Goal: Communication & Community: Answer question/provide support

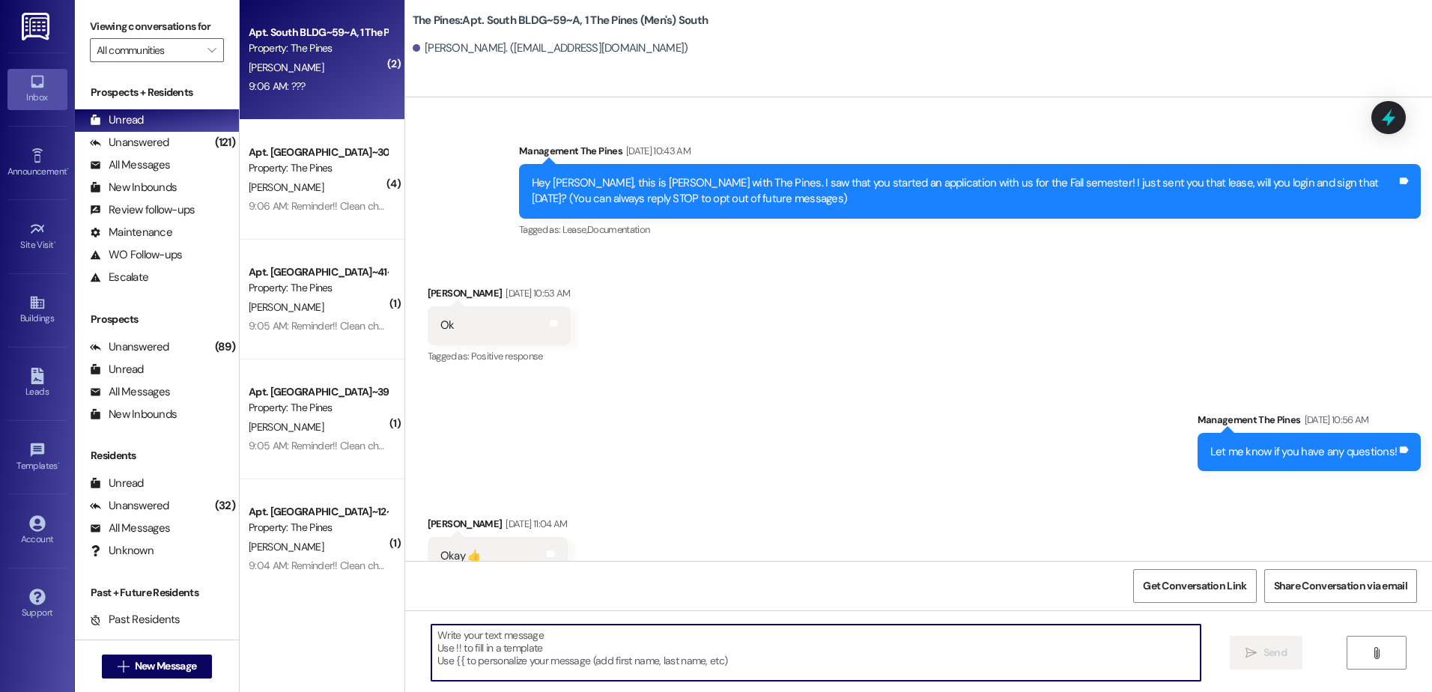
scroll to position [25127, 0]
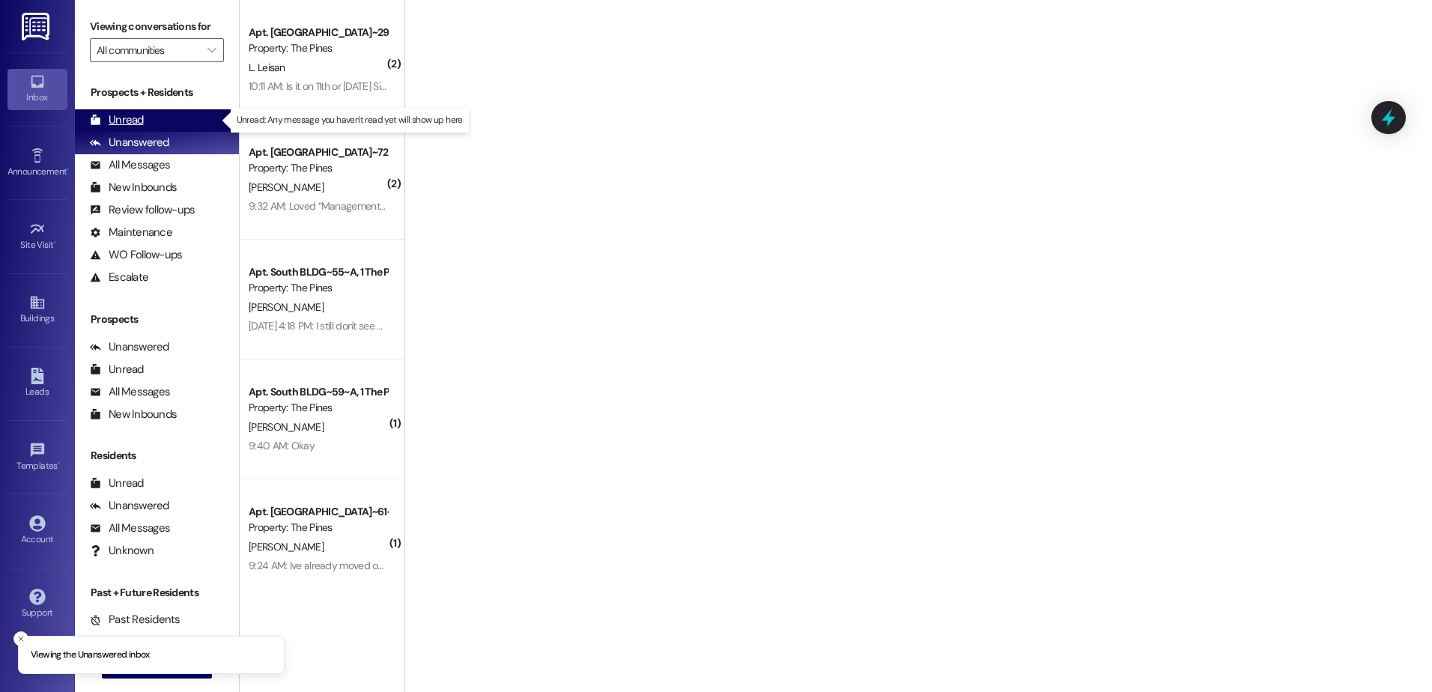
click at [101, 124] on div "Unread" at bounding box center [117, 120] width 54 height 16
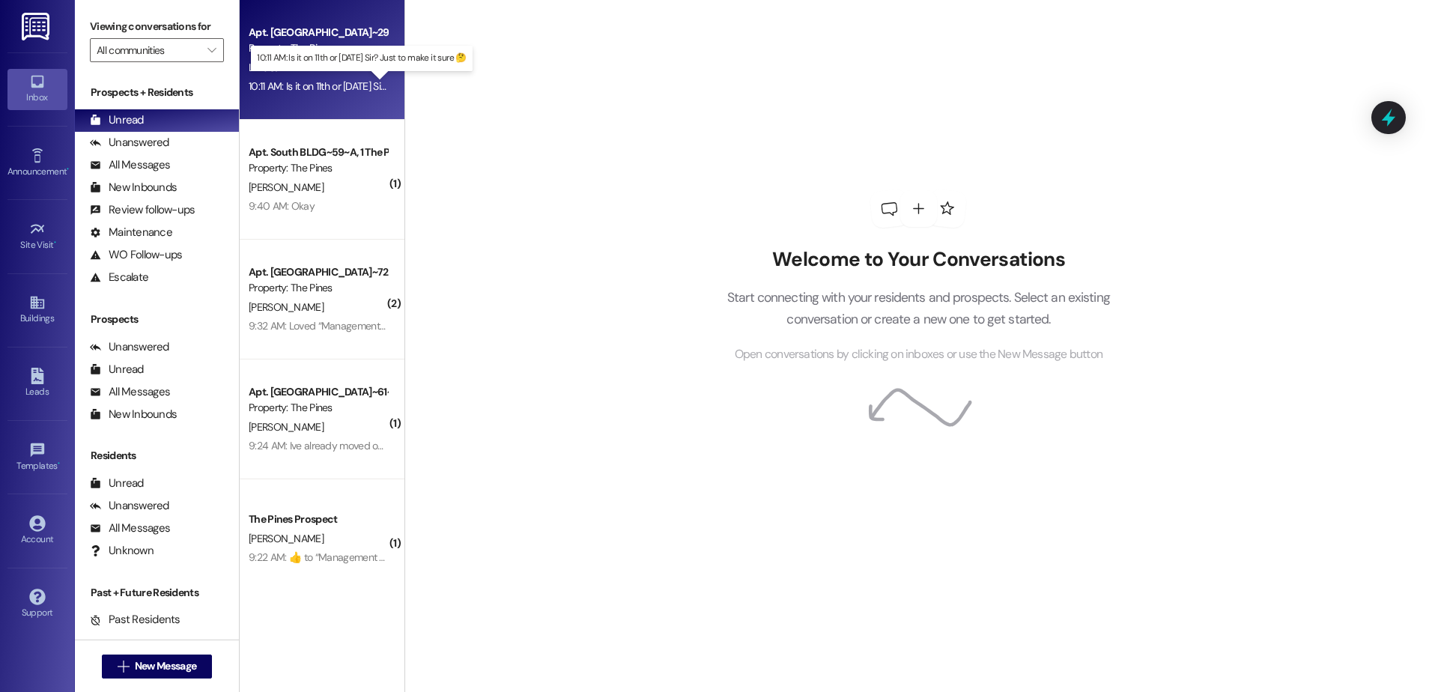
click at [306, 85] on div "10:11 AM: Is it on 11th or 12th September Sir? Just to make it sure 🤔 10:11 AM:…" at bounding box center [369, 85] width 240 height 13
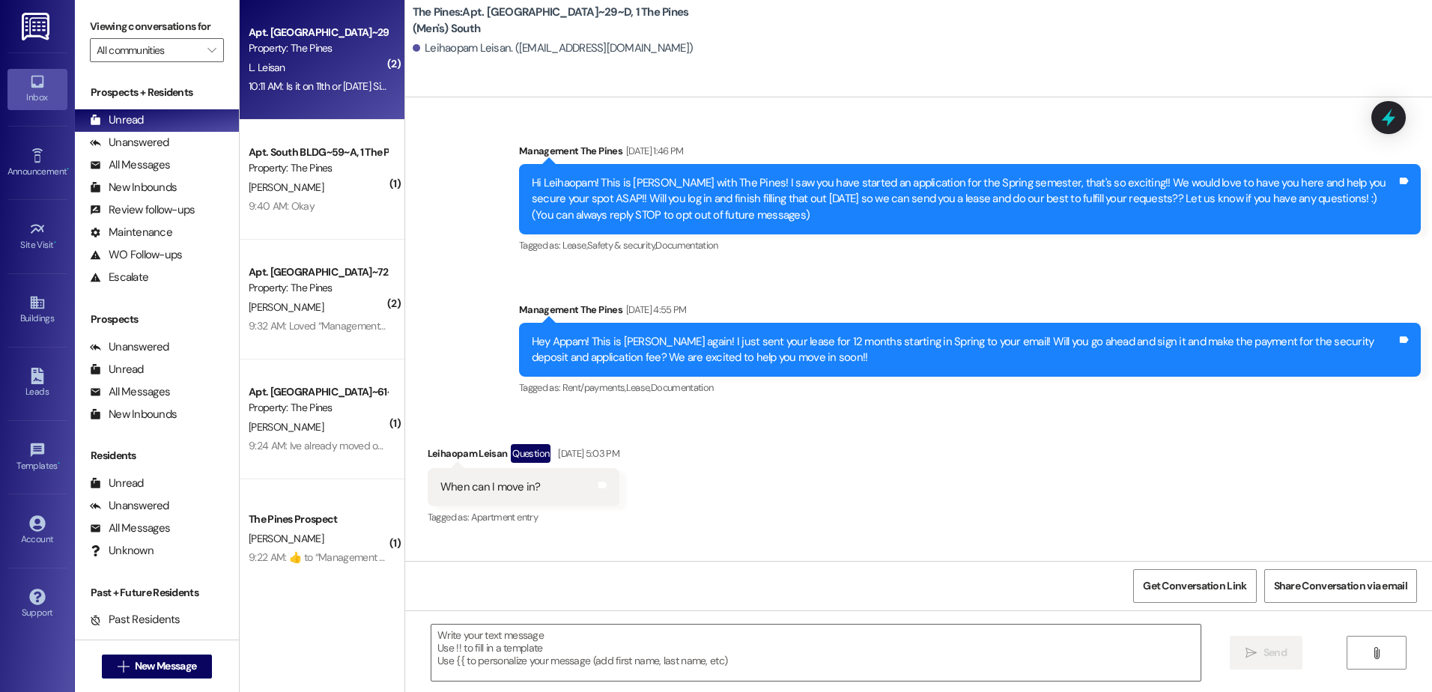
scroll to position [20809, 0]
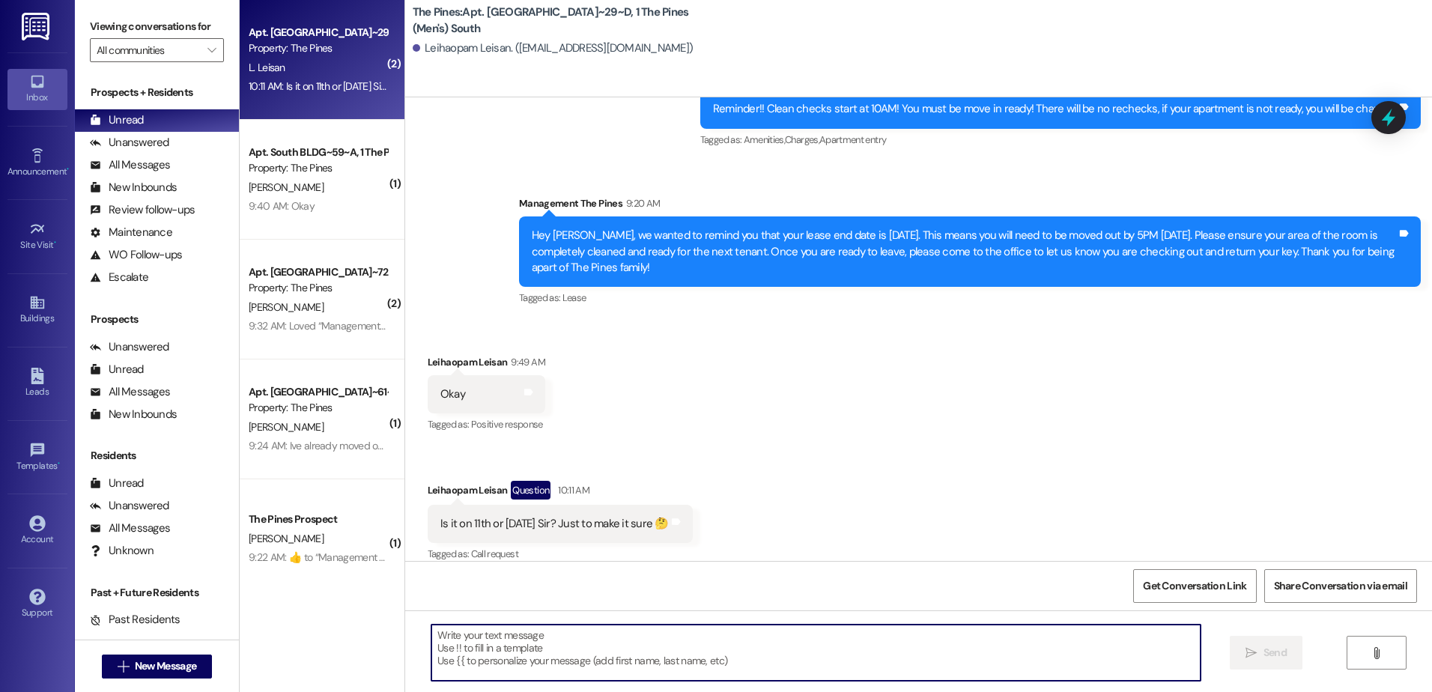
click at [555, 671] on textarea at bounding box center [815, 653] width 768 height 56
type textarea "11th"
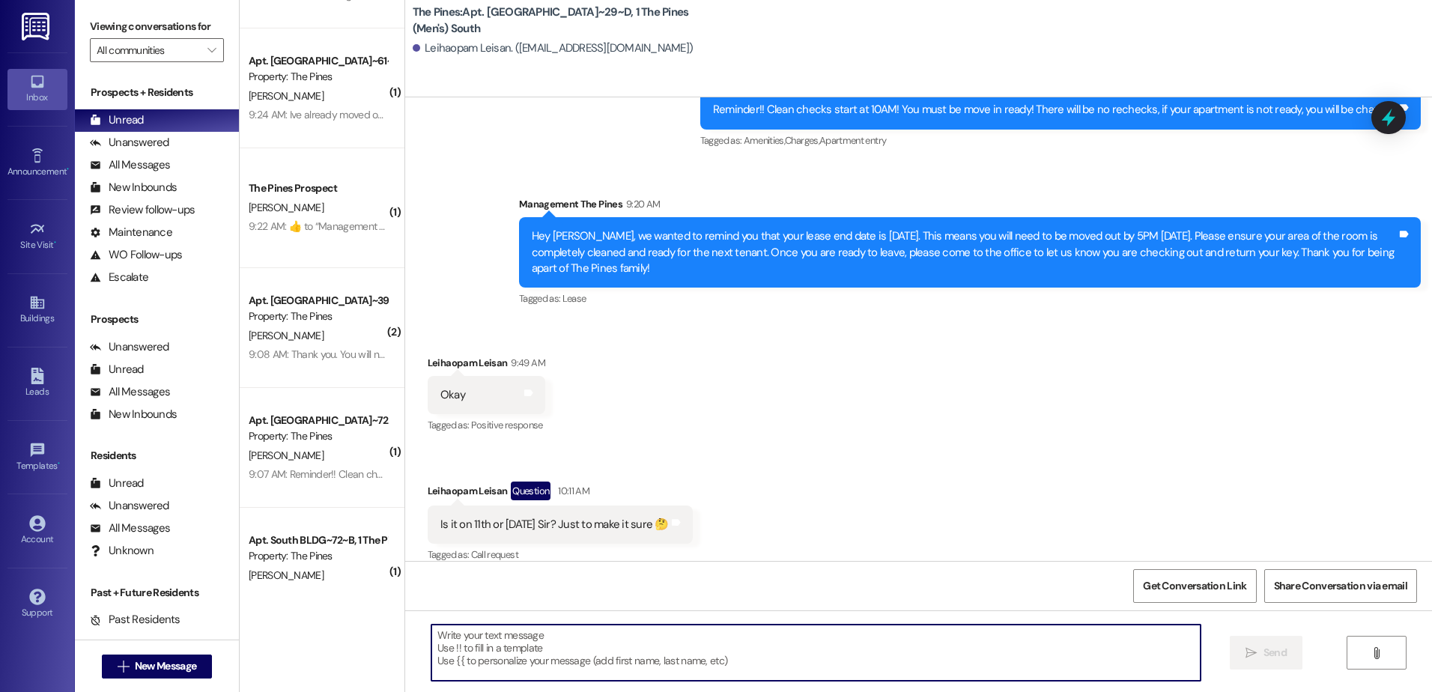
scroll to position [449, 0]
click at [178, 663] on span "New Message" at bounding box center [165, 666] width 61 height 16
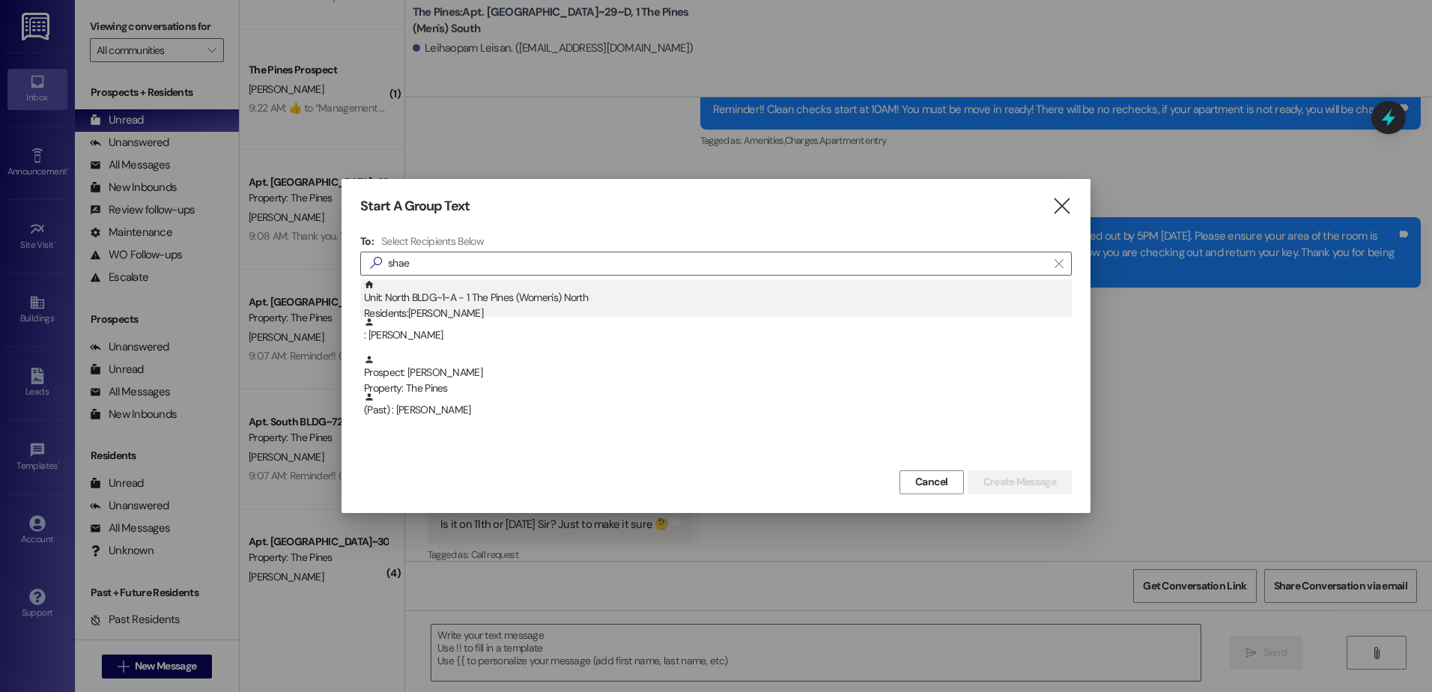
click at [461, 305] on div "Unit: North BLDG~1~A - 1 The Pines (Women's) North Residents: Shae Clinger" at bounding box center [718, 300] width 708 height 43
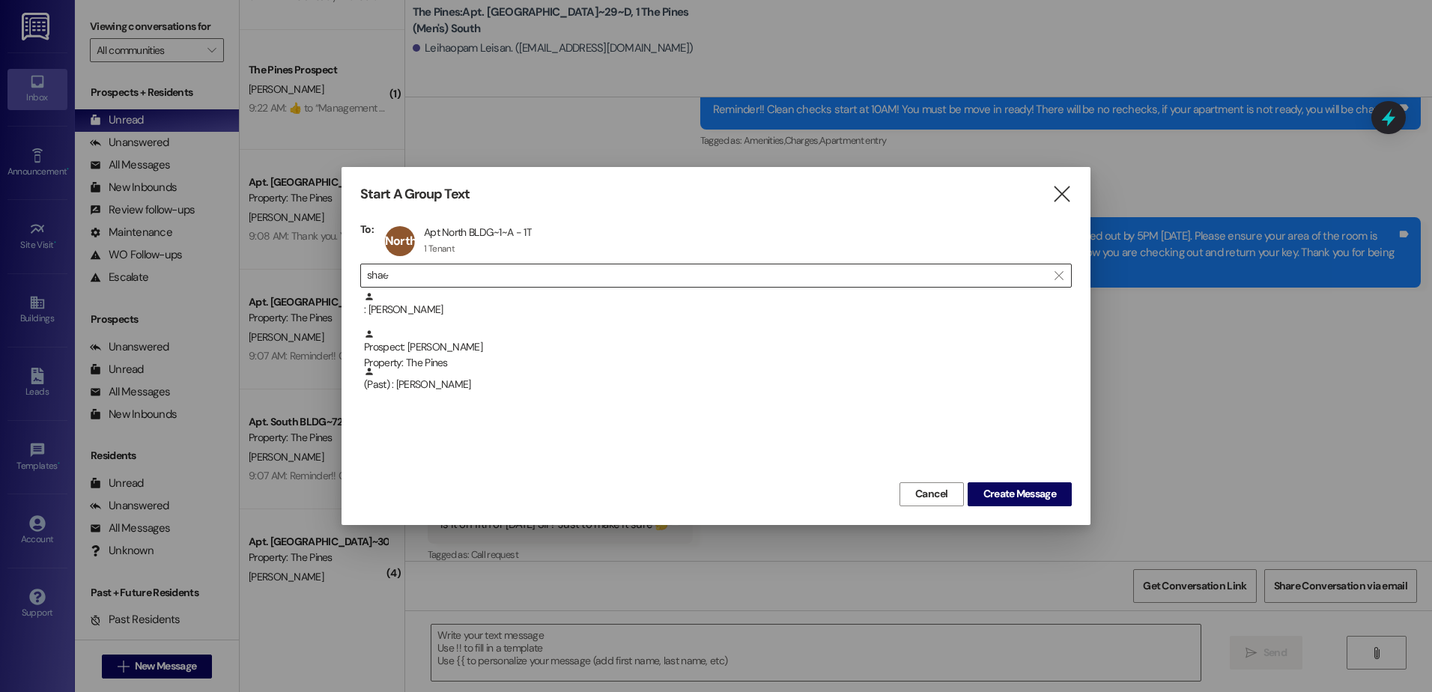
click at [512, 277] on input "shae" at bounding box center [707, 275] width 680 height 21
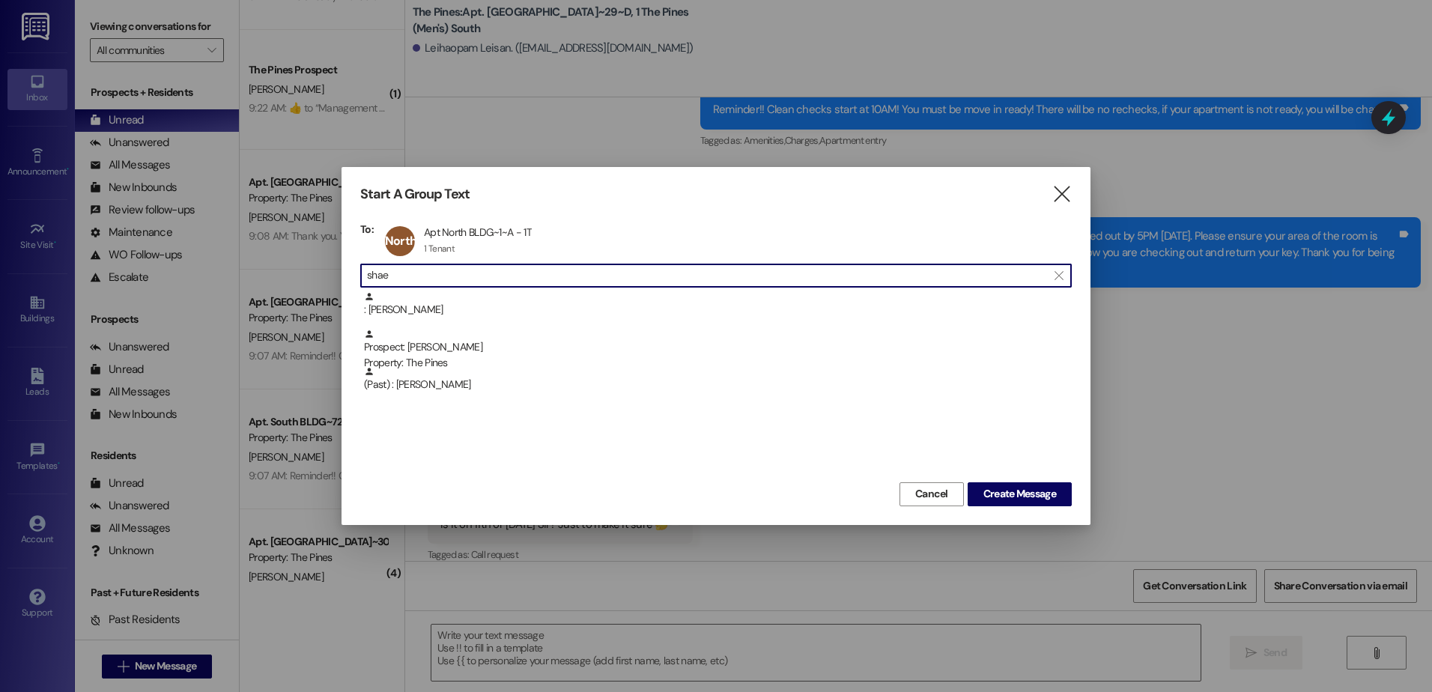
drag, startPoint x: 509, startPoint y: 277, endPoint x: 328, endPoint y: 283, distance: 181.4
click at [328, 283] on div "Start A Group Text  To: North BLDG~1~A Apt North BLDG~1~A - 1T Apt North BLDG~…" at bounding box center [716, 346] width 1432 height 692
click at [328, 283] on div at bounding box center [716, 346] width 1432 height 692
click at [431, 282] on input "shae" at bounding box center [707, 275] width 680 height 21
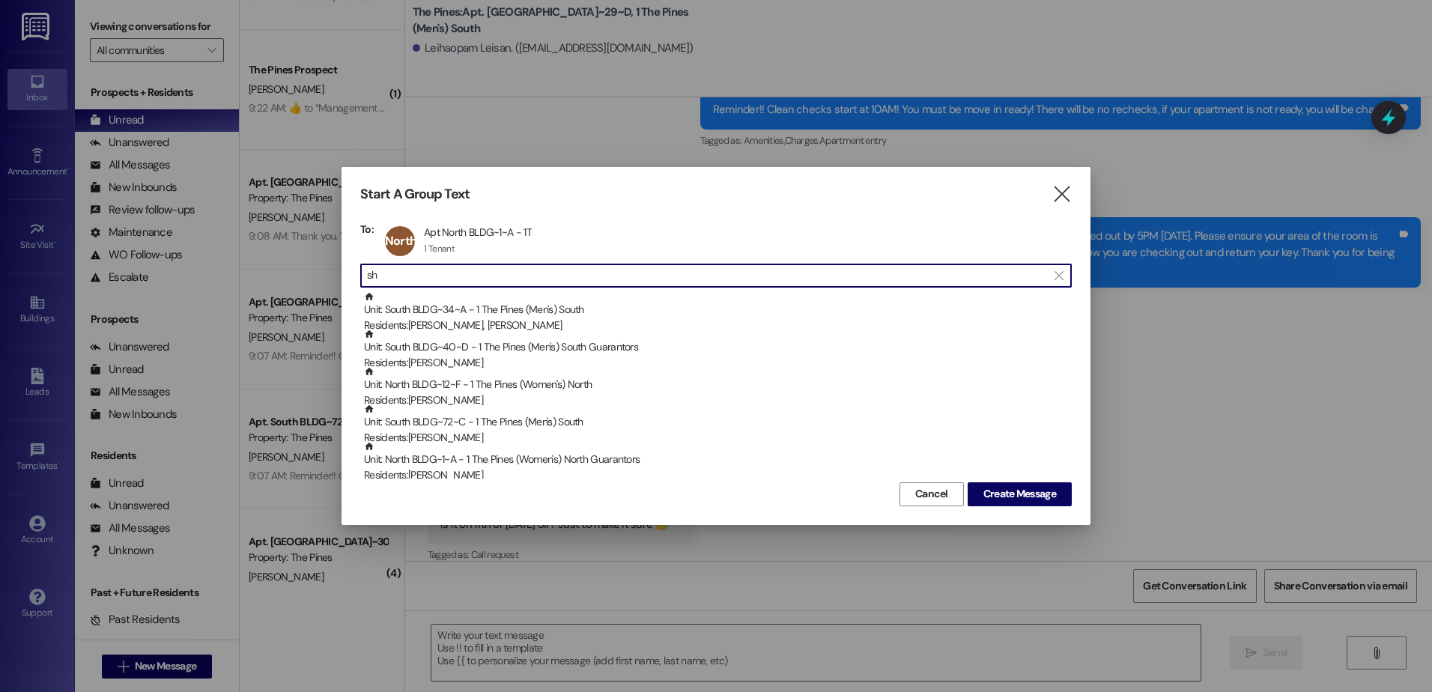
type input "s"
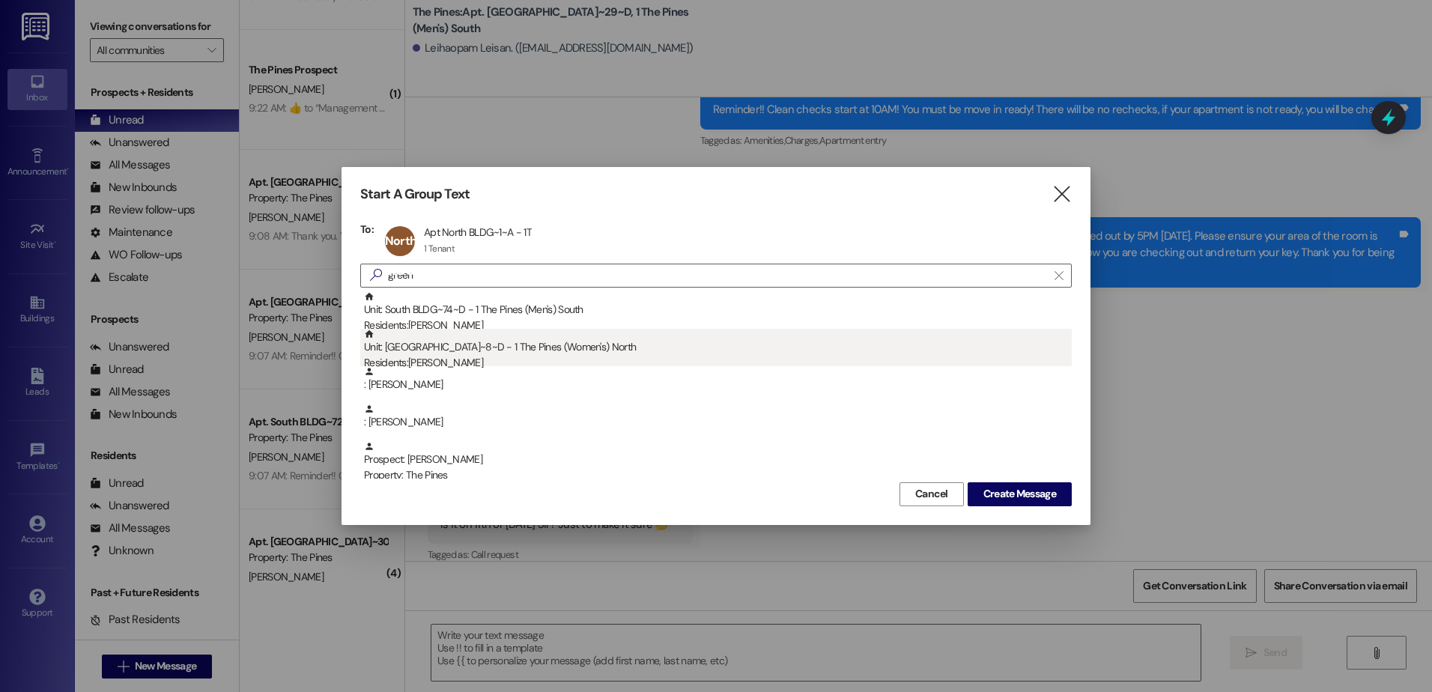
click at [473, 353] on div "Unit: North BLDG~8~D - 1 The Pines (Women's) North Residents: Tatianna Green" at bounding box center [718, 350] width 708 height 43
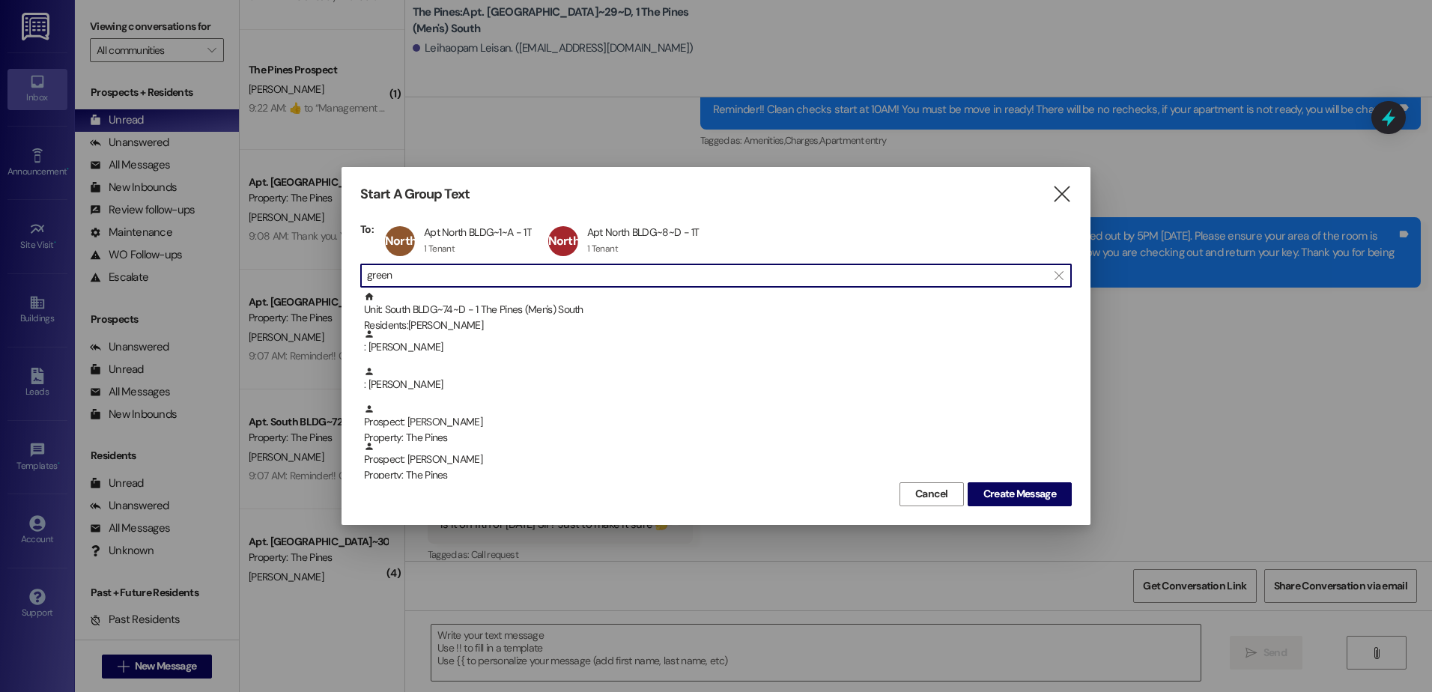
click at [431, 279] on input "green" at bounding box center [707, 275] width 680 height 21
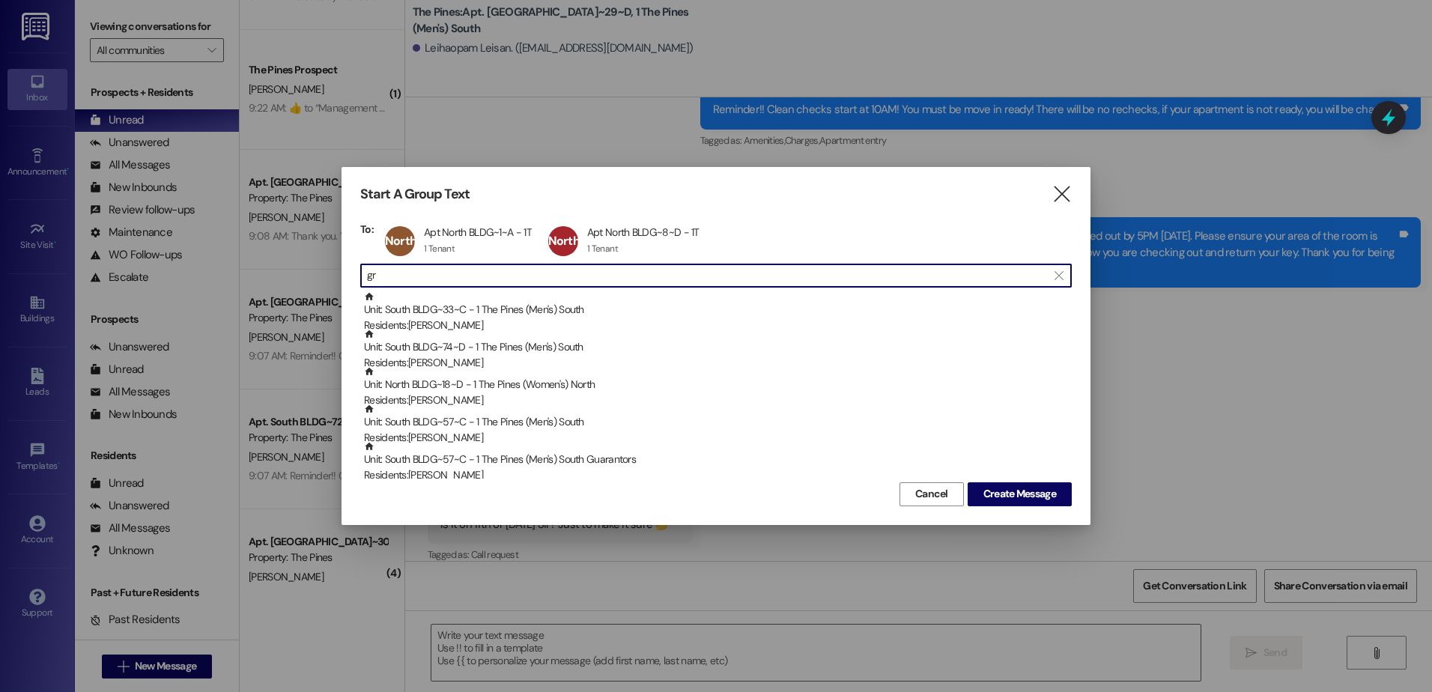
type input "g"
type input "ander"
drag, startPoint x: 436, startPoint y: 276, endPoint x: 326, endPoint y: 282, distance: 110.3
click at [326, 282] on div "Start A Group Text  To: North BLDG~1~A Apt North BLDG~1~A - 1T Apt North BLDG~…" at bounding box center [716, 346] width 1432 height 692
click at [1010, 497] on span "Create Message" at bounding box center [1019, 494] width 73 height 16
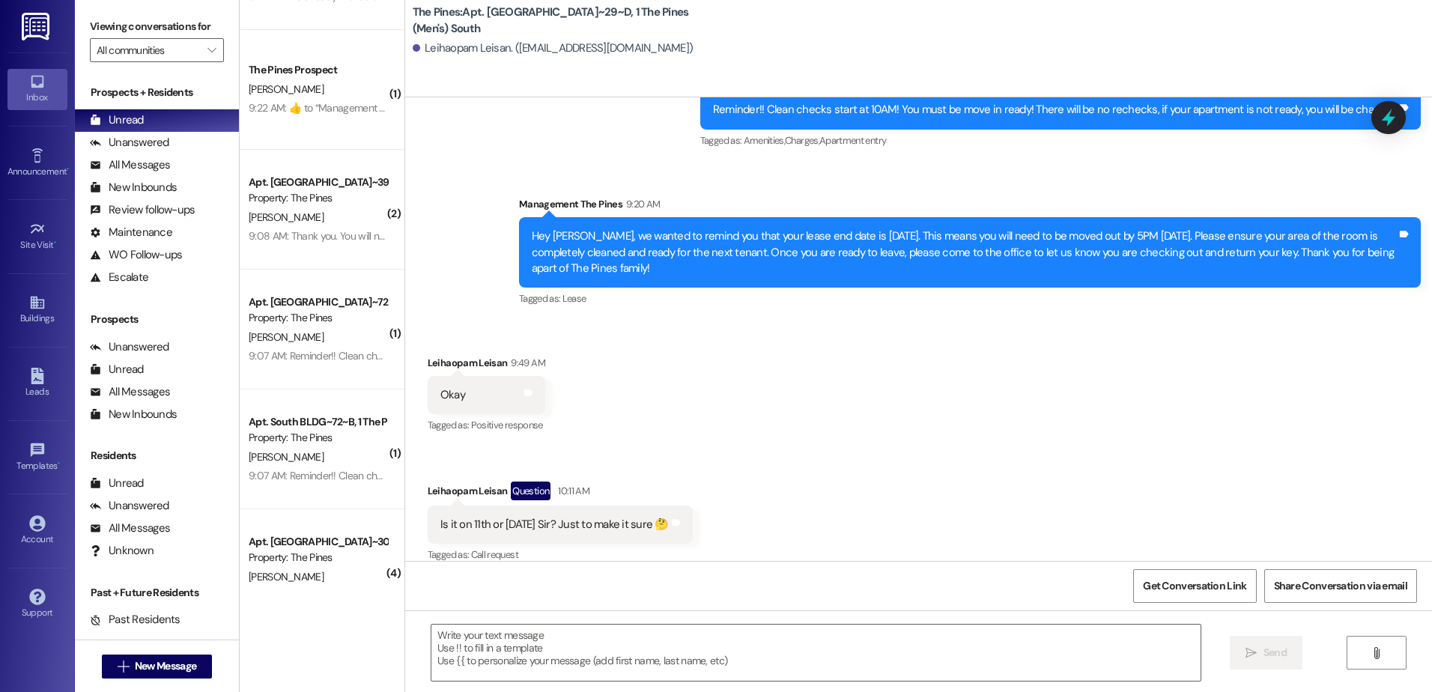
scroll to position [0, 0]
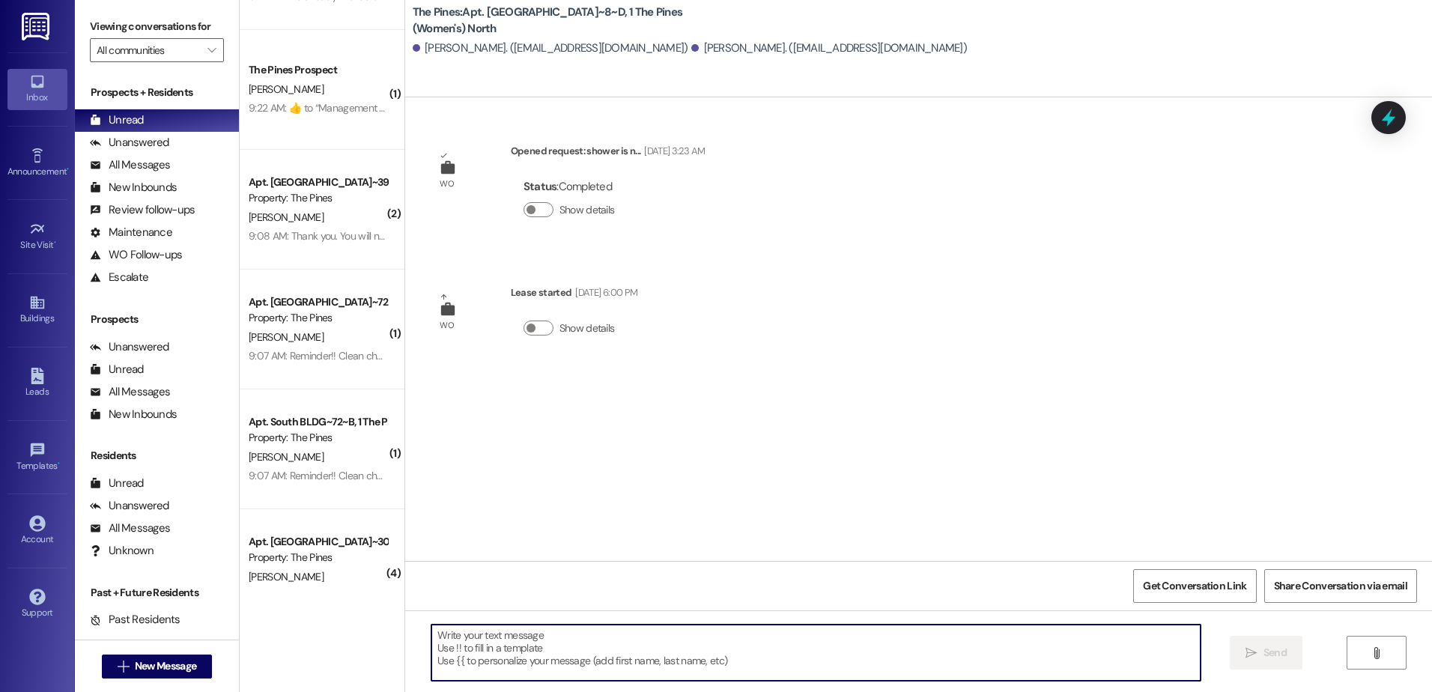
click at [592, 628] on textarea at bounding box center [815, 653] width 768 height 56
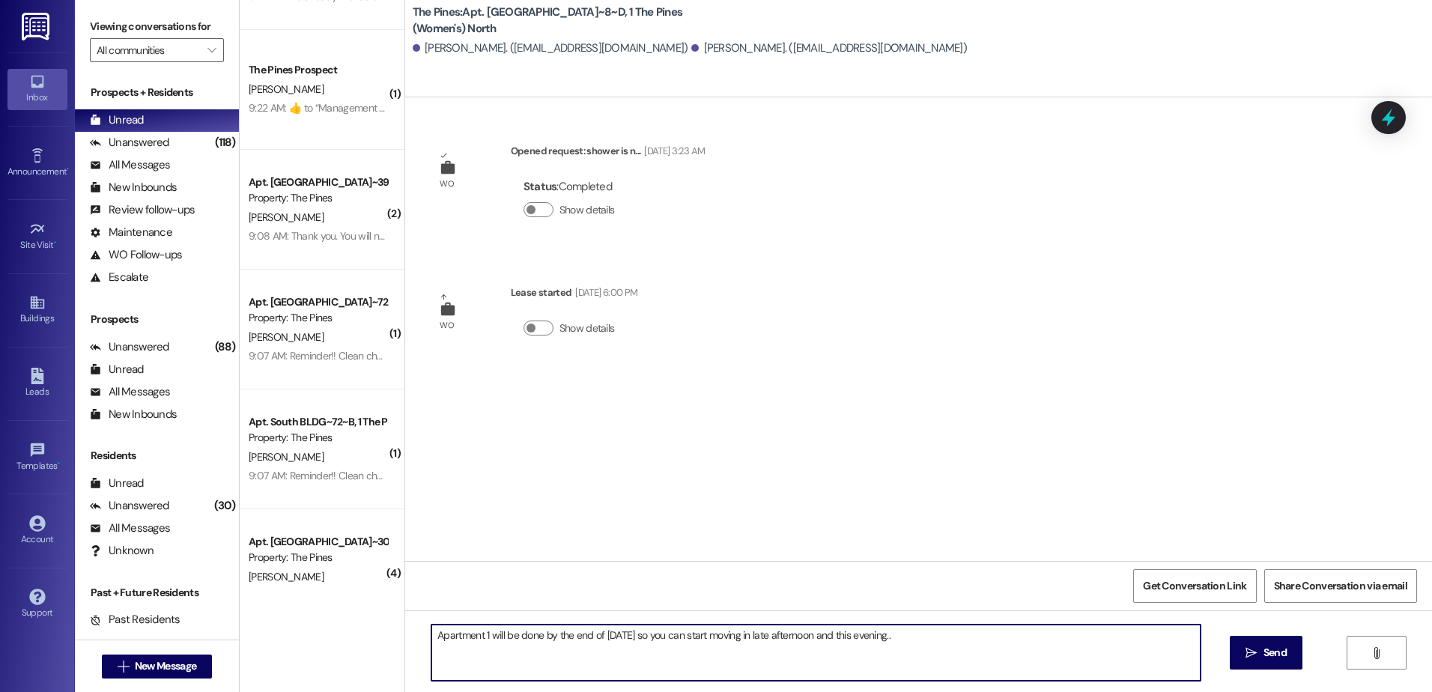
type textarea "Apartment 1 will be done by the end of today so you can start moving in late af…"
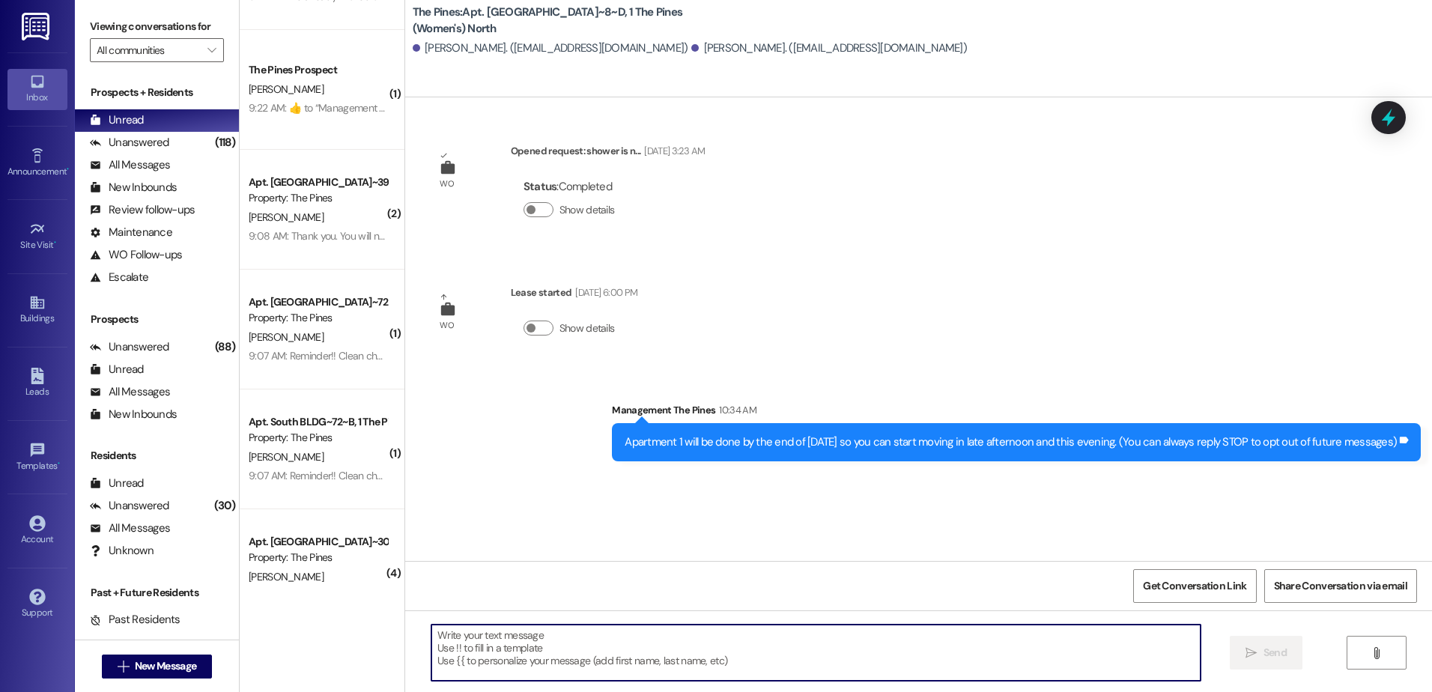
scroll to position [16, 0]
